Goal: Task Accomplishment & Management: Manage account settings

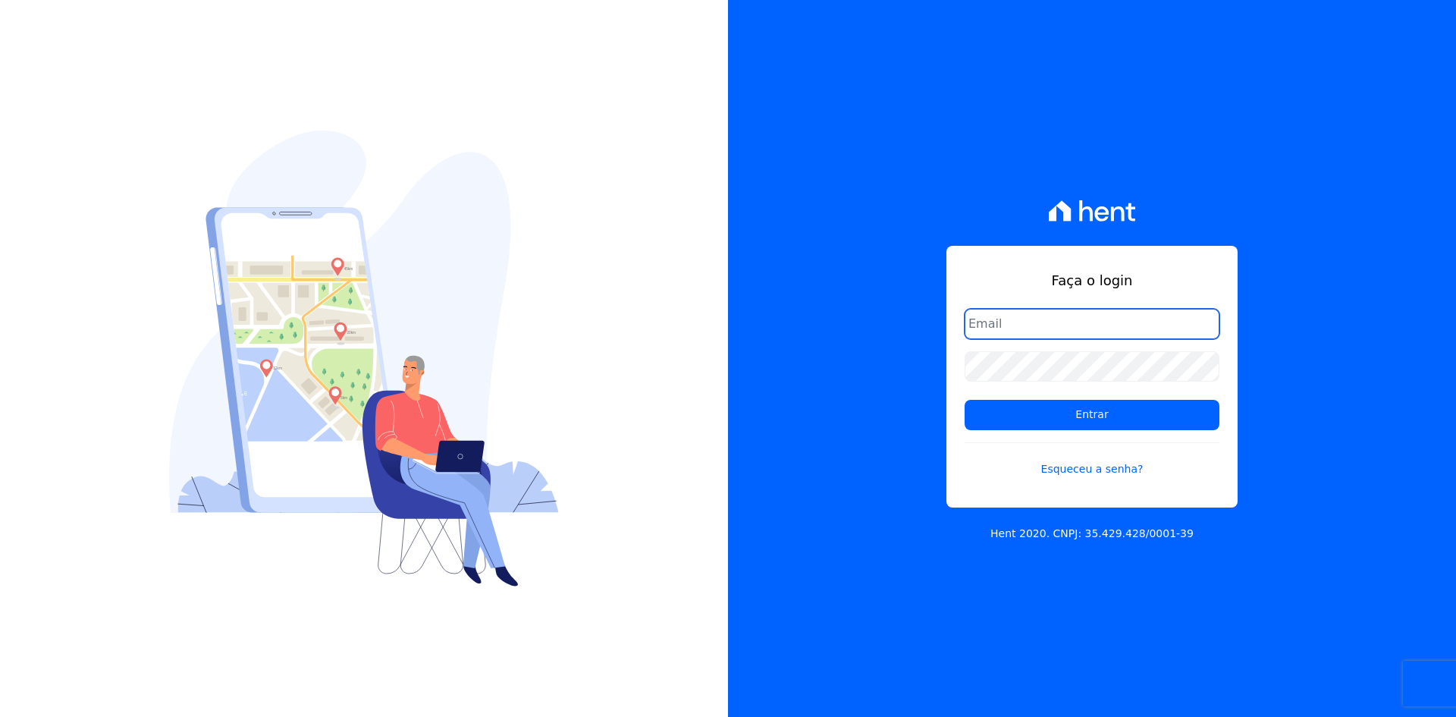
type input "contato@grupokaiser.com.br"
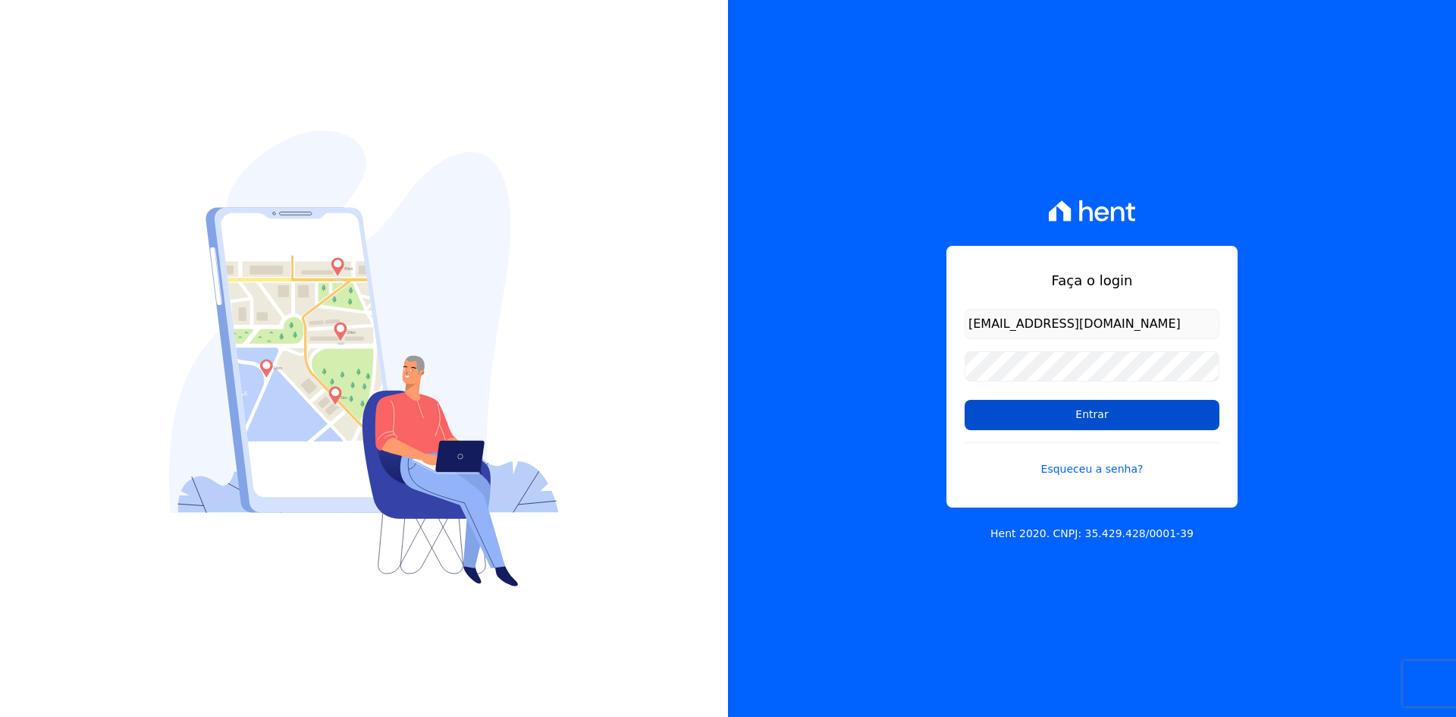
click at [991, 422] on input "Entrar" at bounding box center [1092, 415] width 255 height 30
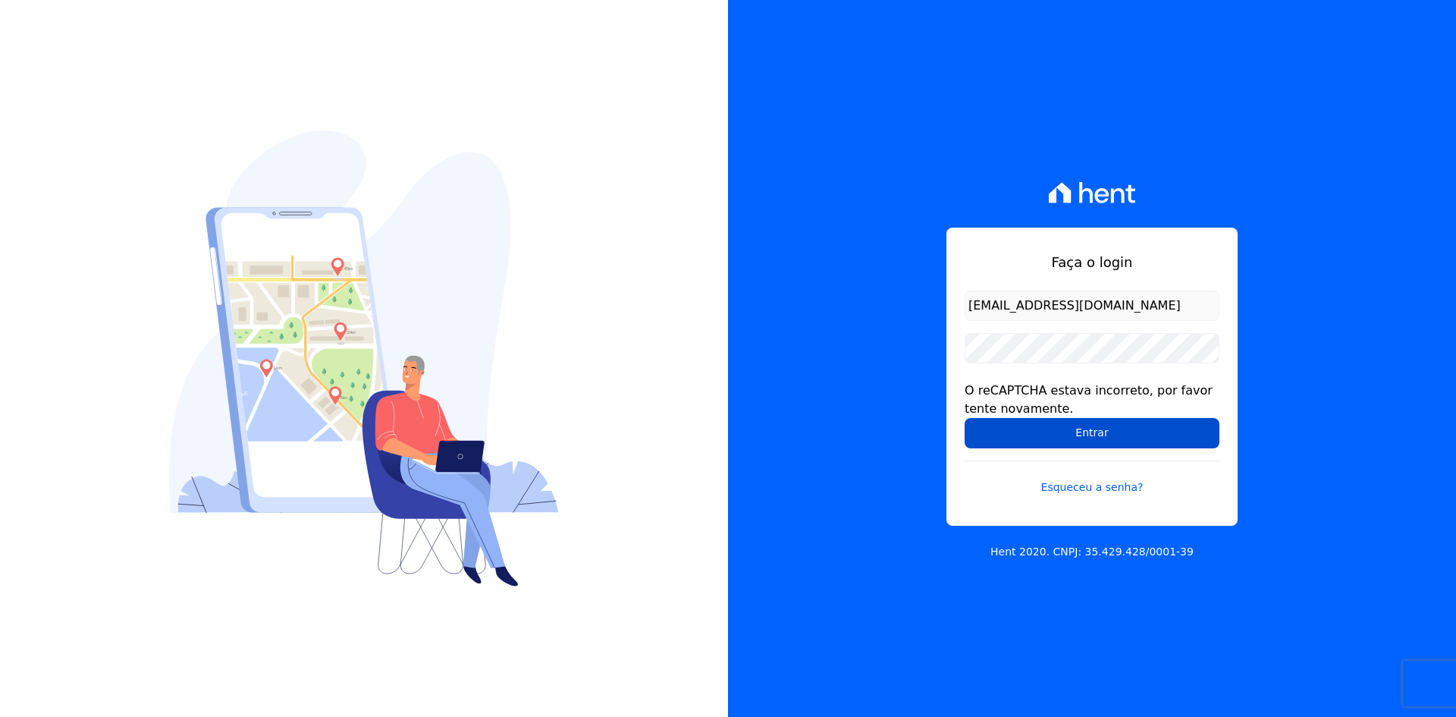
click at [984, 438] on input "Entrar" at bounding box center [1092, 433] width 255 height 30
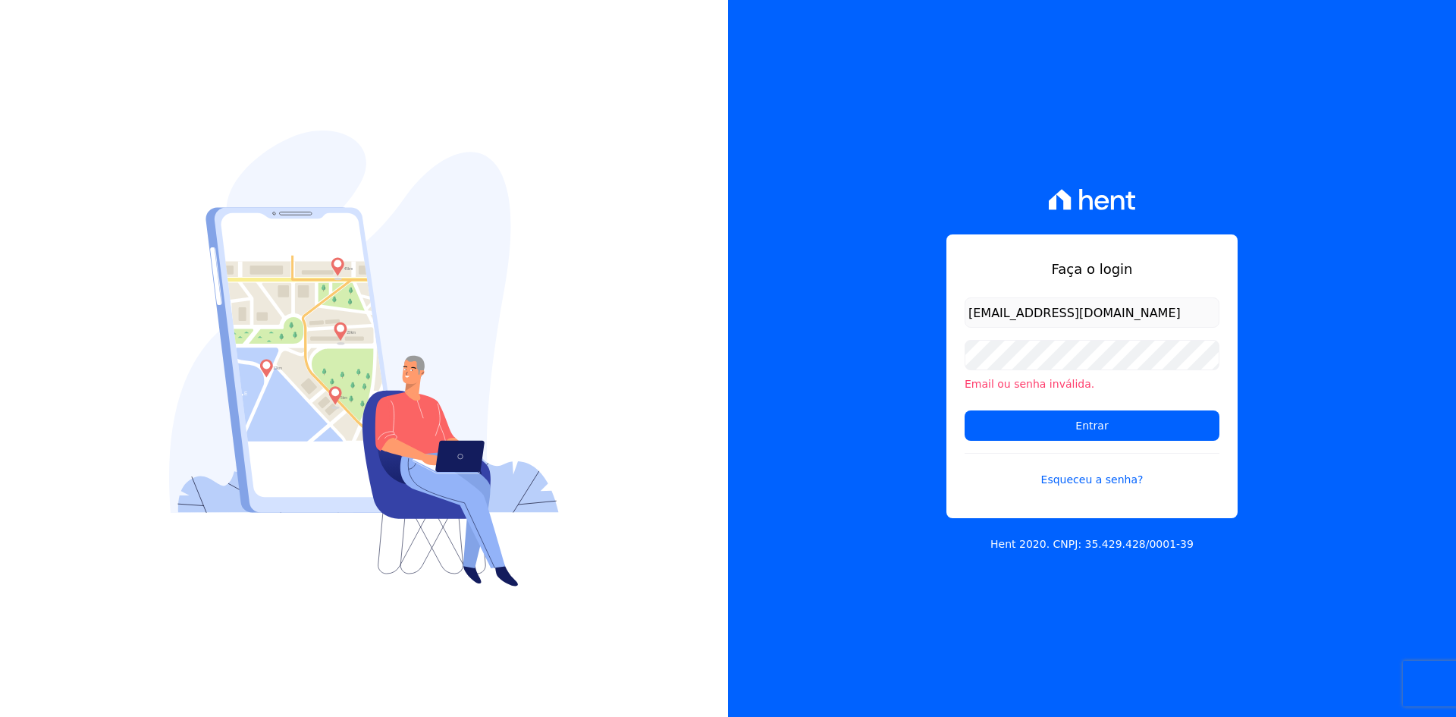
drag, startPoint x: 0, startPoint y: 0, endPoint x: 807, endPoint y: 437, distance: 917.7
click at [807, 437] on div "Faça o login contato@grupokaiser.com.br Email ou senha inválida. Entrar Esquece…" at bounding box center [1092, 358] width 728 height 717
click at [1026, 435] on input "Entrar" at bounding box center [1092, 425] width 255 height 30
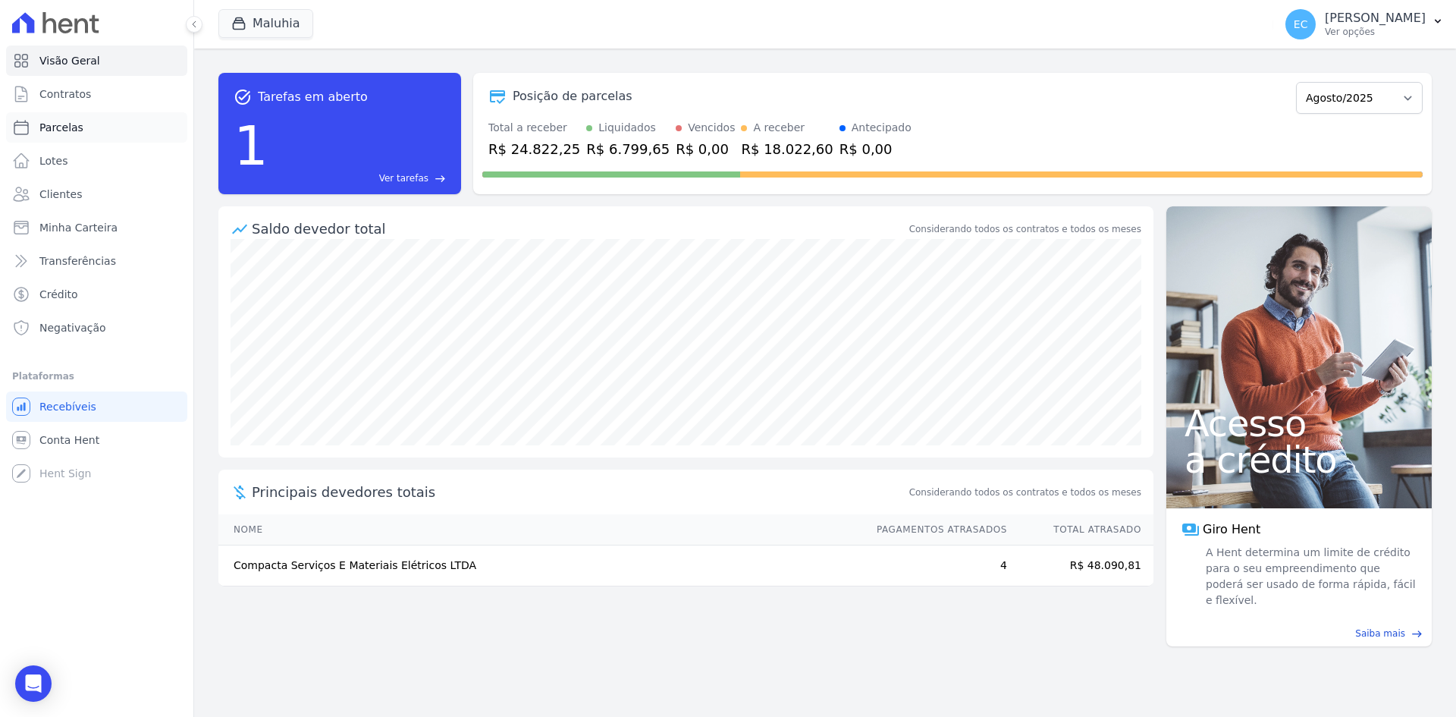
click at [85, 118] on link "Parcelas" at bounding box center [96, 127] width 181 height 30
select select
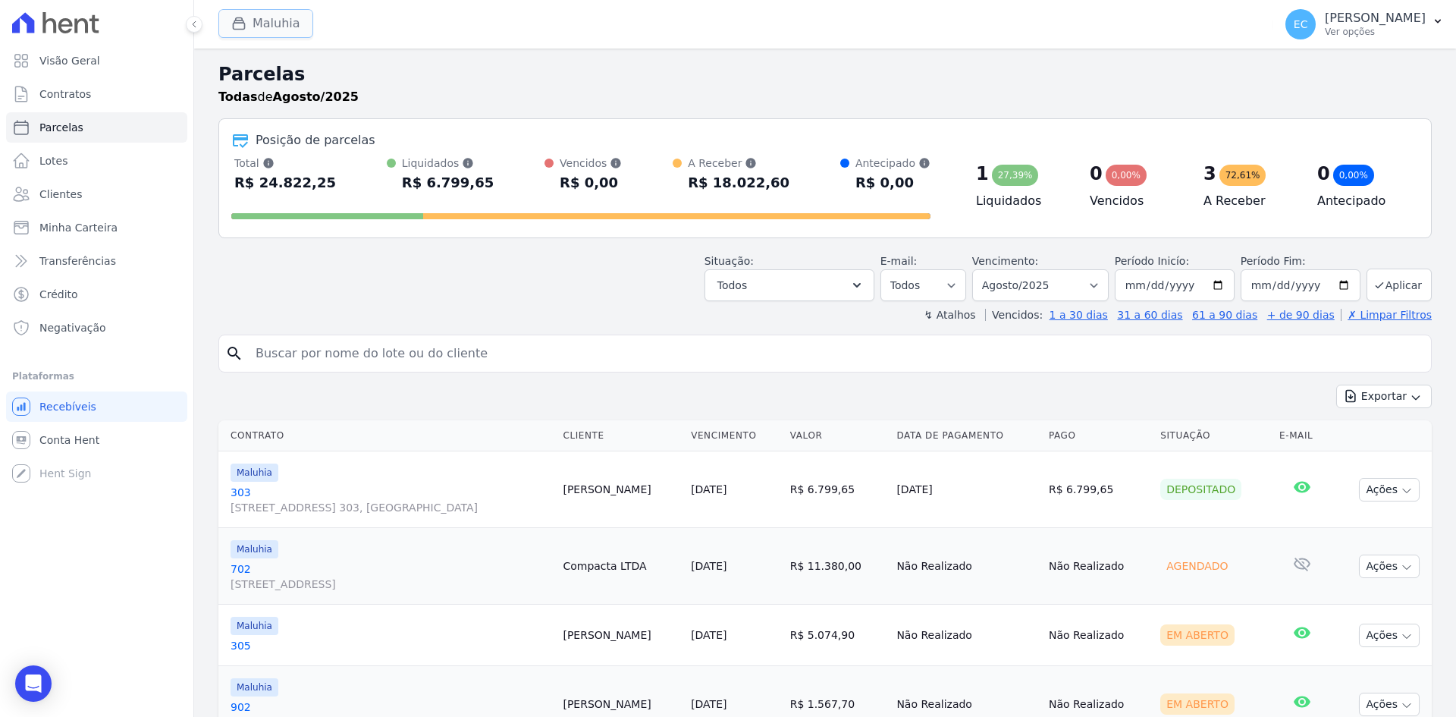
click at [228, 31] on button "Maluhia" at bounding box center [265, 23] width 95 height 29
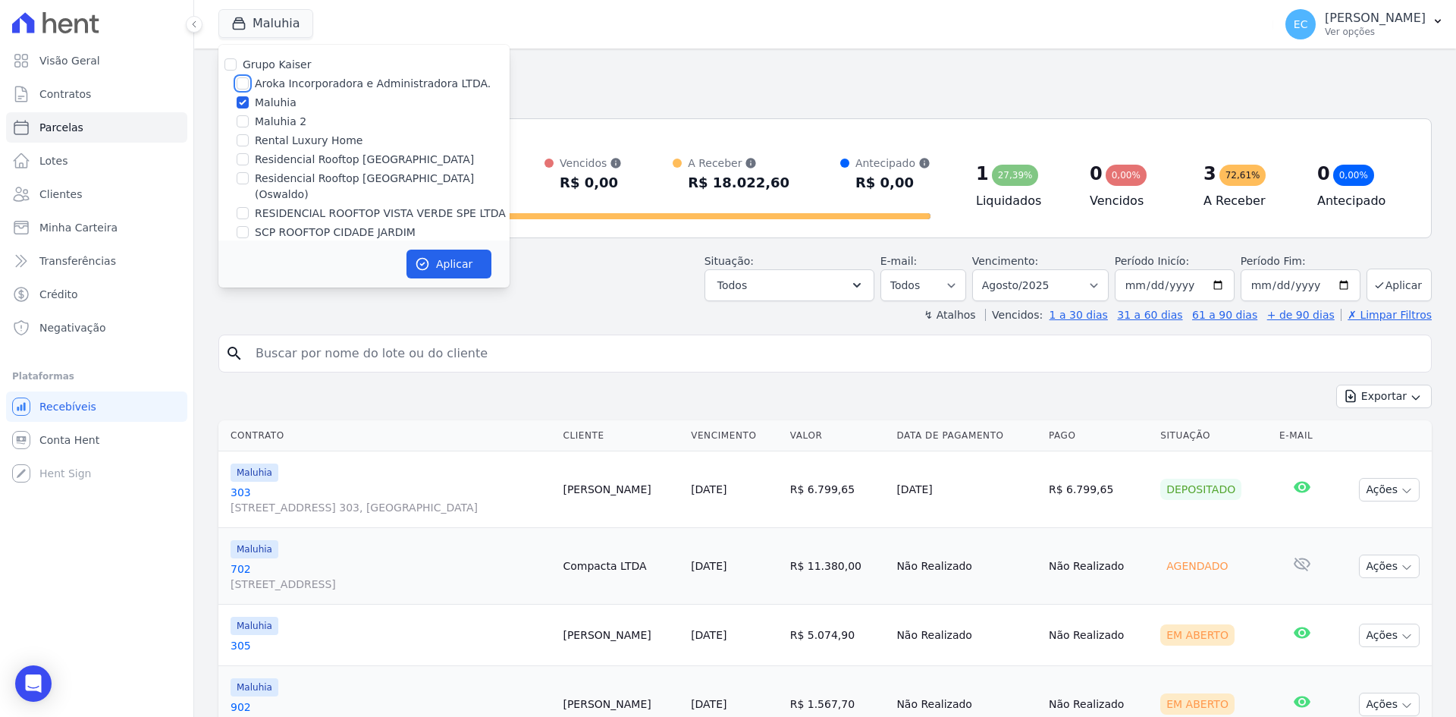
click at [240, 80] on input "Aroka Incorporadora e Administradora LTDA." at bounding box center [243, 83] width 12 height 12
checkbox input "true"
click at [240, 99] on input "Maluhia" at bounding box center [243, 102] width 12 height 12
checkbox input "false"
click at [425, 265] on icon "button" at bounding box center [422, 264] width 11 height 11
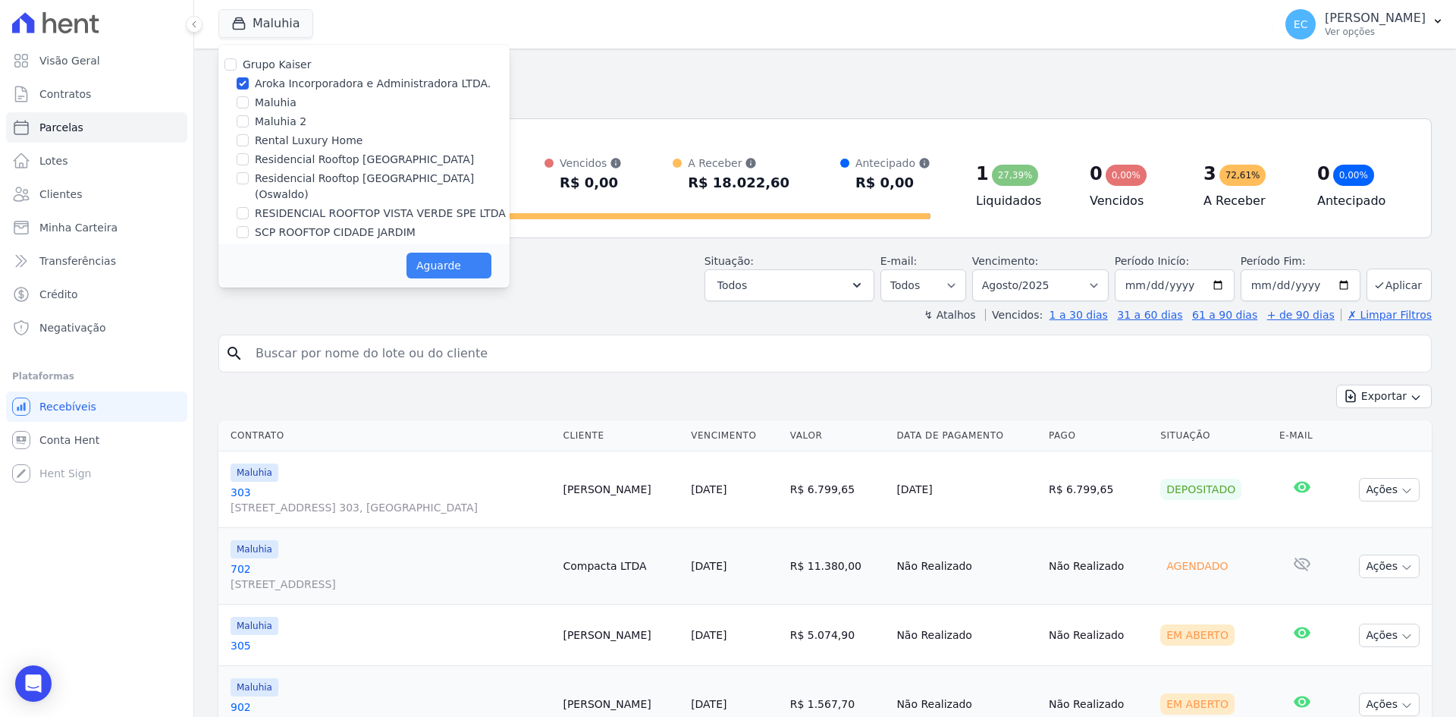
select select
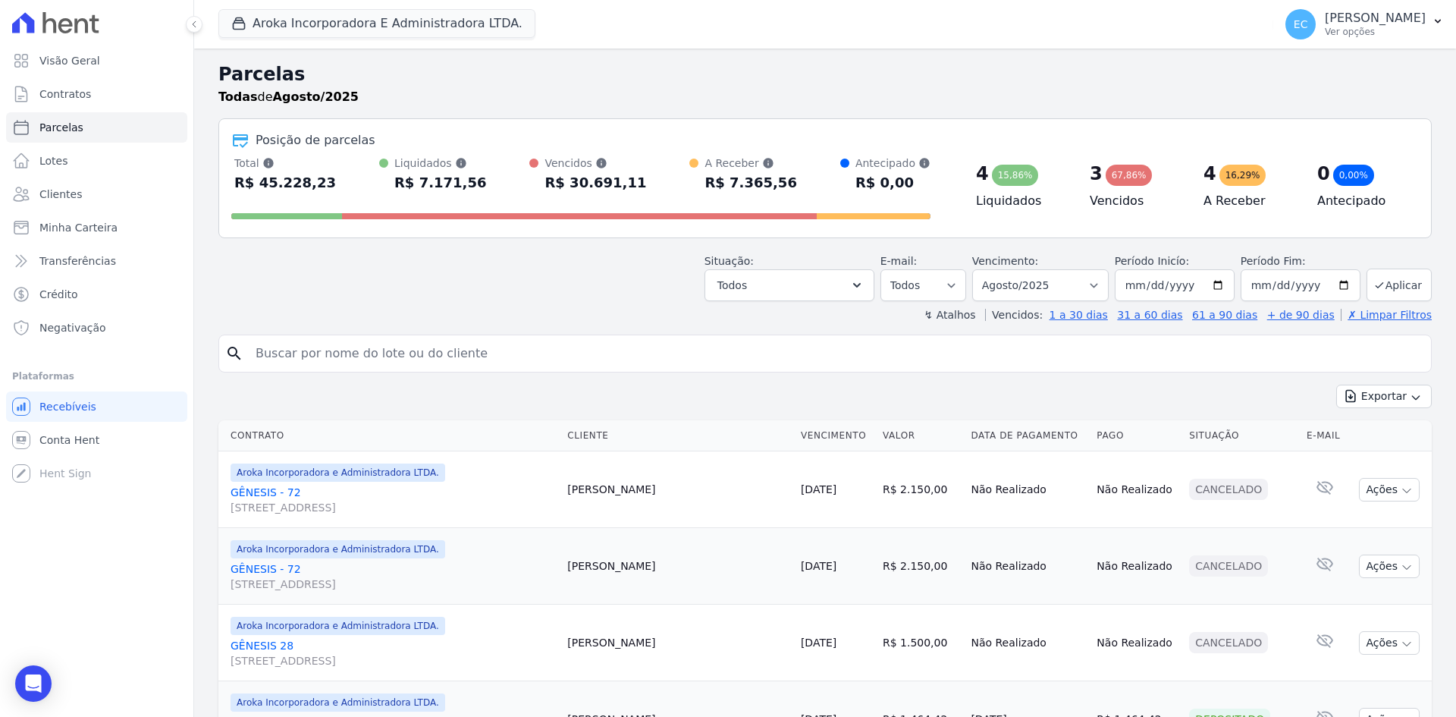
scroll to position [76, 0]
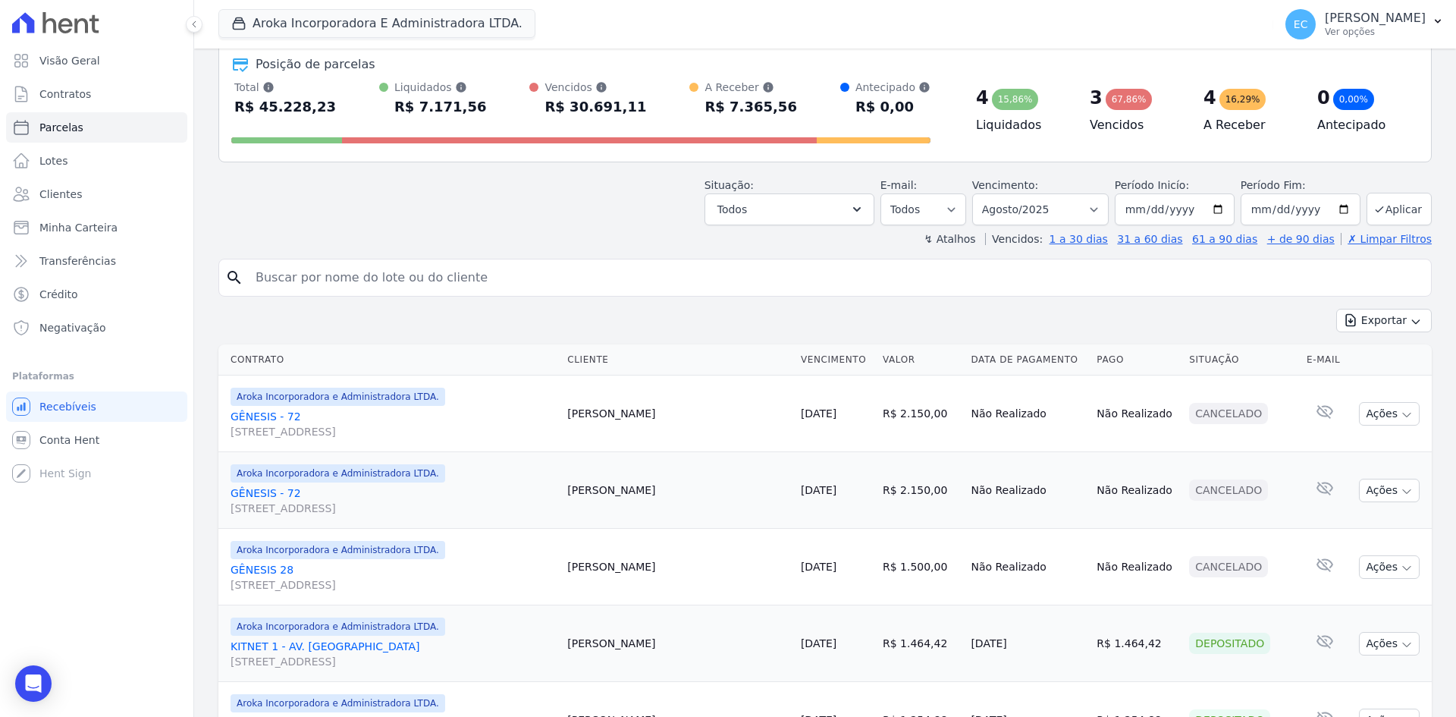
click at [345, 233] on div "↯ Atalhos Vencidos: 1 a 30 dias 31 a 60 dias 61 a 90 dias + de 90 dias ✗ Limpar…" at bounding box center [825, 238] width 1214 height 15
click at [344, 246] on div "↯ Atalhos Vencidos: 1 a 30 dias 31 a 60 dias 61 a 90 dias + de 90 dias ✗ Limpar…" at bounding box center [825, 238] width 1214 height 15
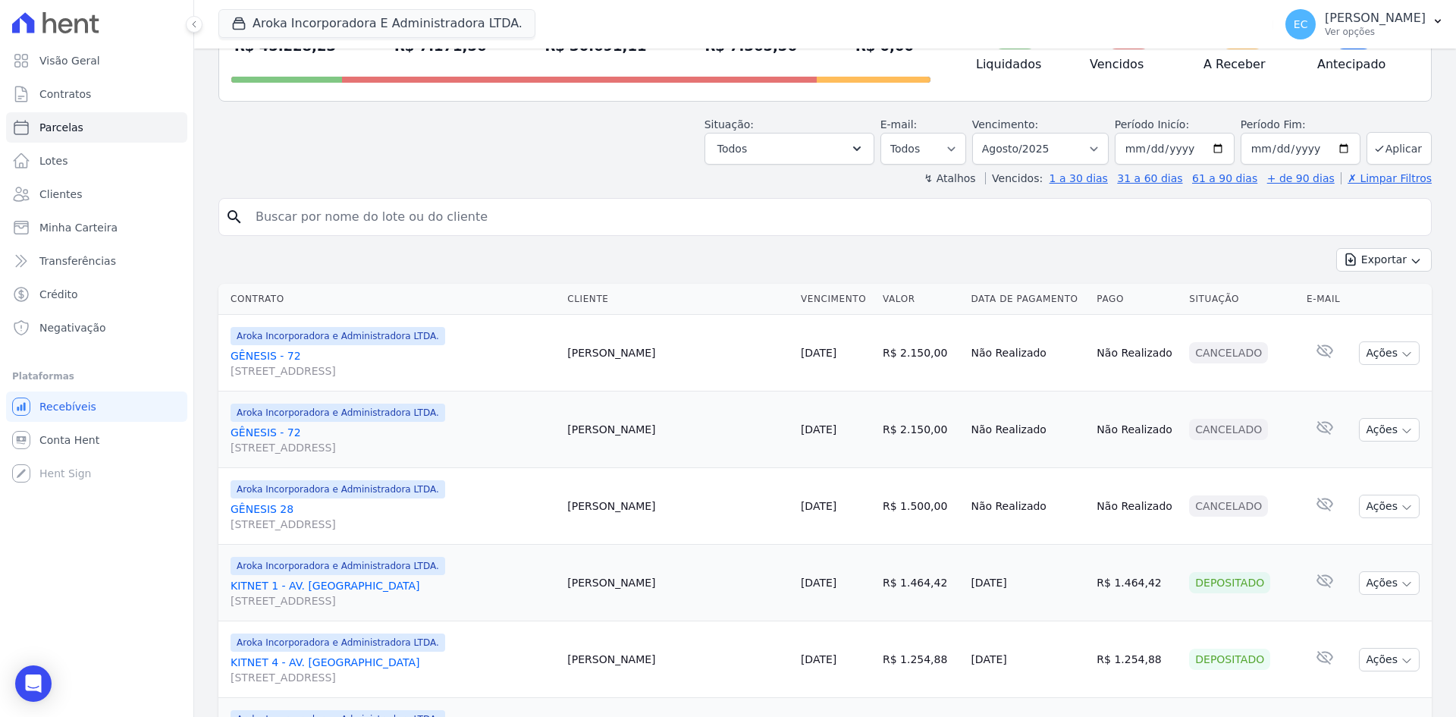
scroll to position [228, 0]
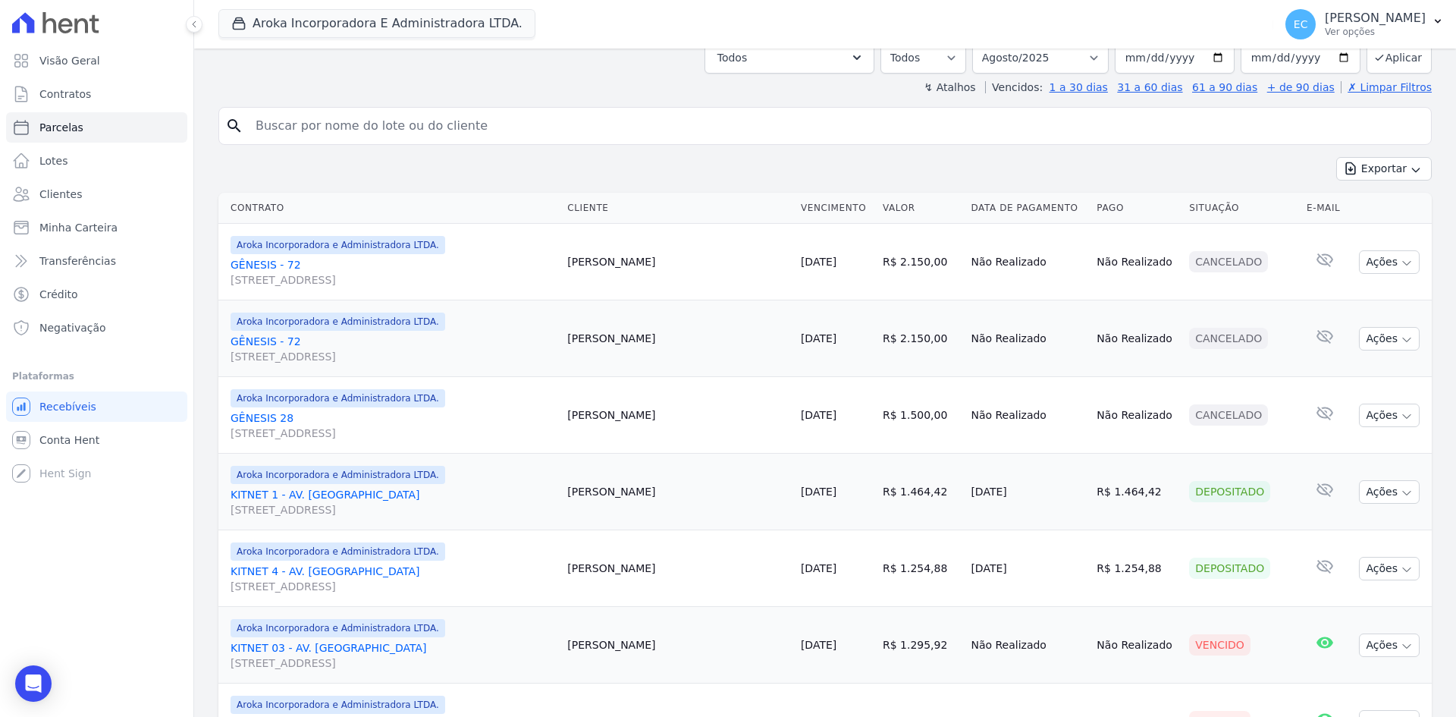
click at [368, 100] on div "Parcelas Todas de Agosto/2025 Posição de parcelas Total Soma das parcelas pagas…" at bounding box center [825, 696] width 1262 height 1751
